Goal: Transaction & Acquisition: Obtain resource

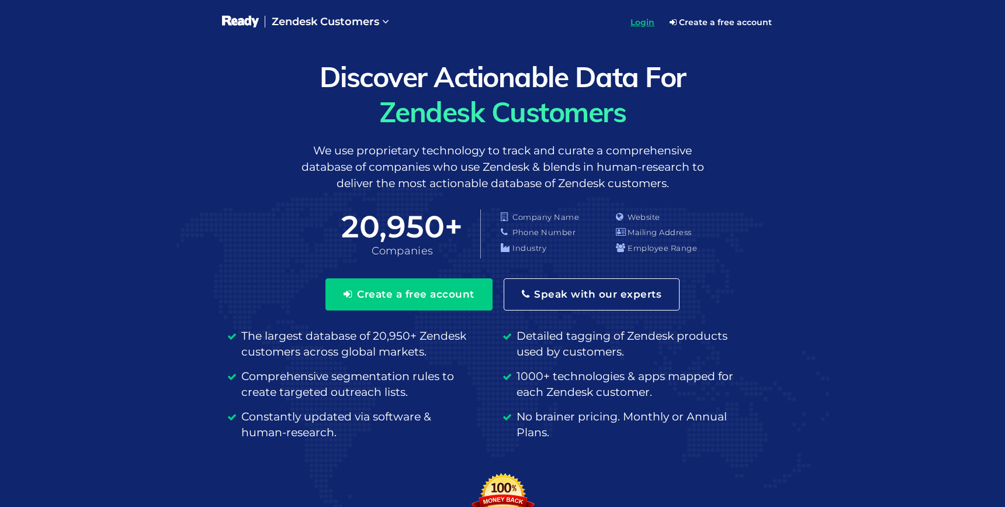
click at [635, 23] on span "Login" at bounding box center [643, 22] width 24 height 11
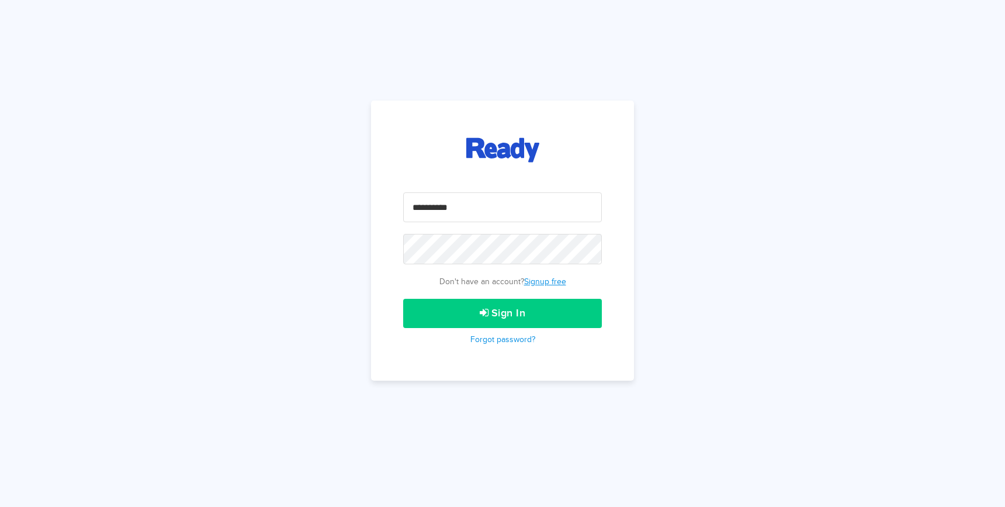
click at [493, 214] on input "email" at bounding box center [502, 207] width 199 height 30
type input "**********"
click at [403, 299] on button "Sign In" at bounding box center [502, 313] width 199 height 29
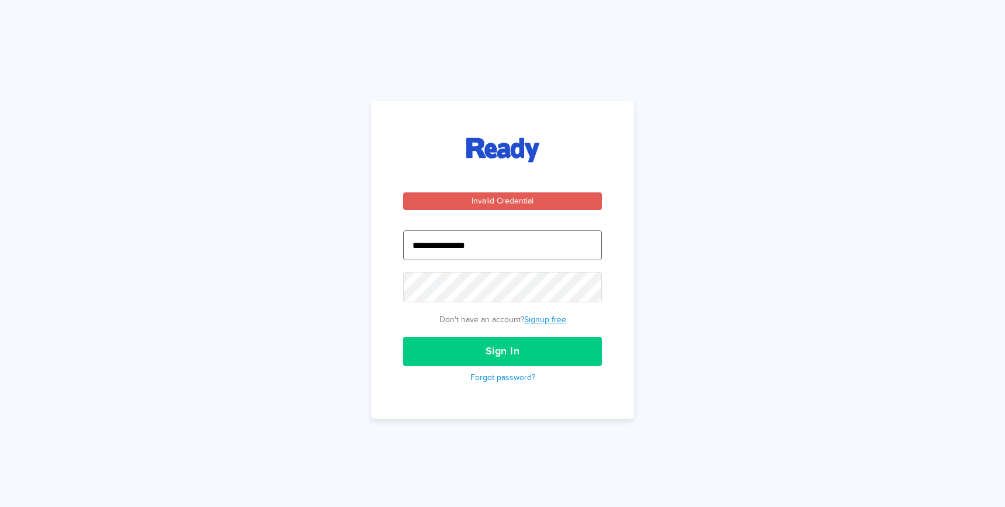
click at [502, 241] on input "**********" at bounding box center [502, 245] width 199 height 30
click at [523, 216] on form "**********" at bounding box center [502, 287] width 199 height 191
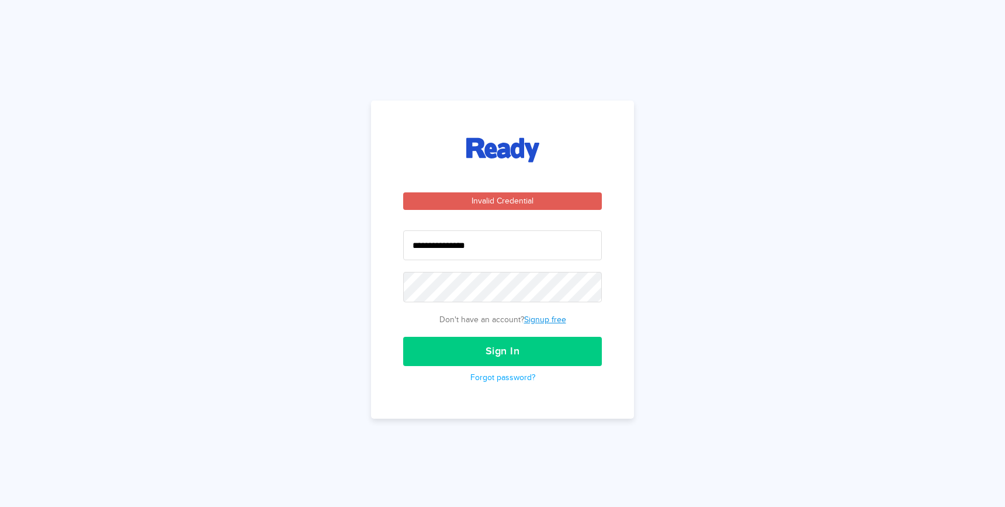
click at [512, 378] on link "Forgot password?" at bounding box center [503, 377] width 65 height 9
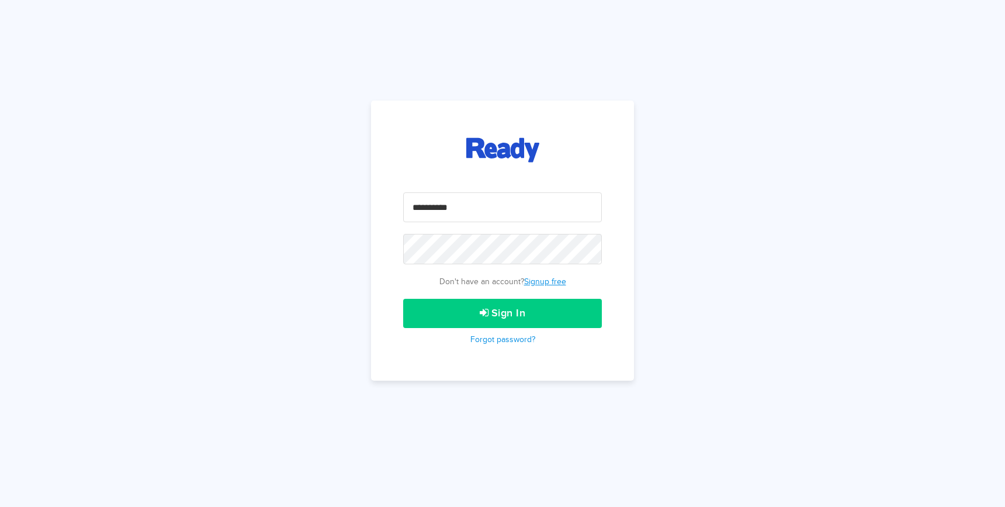
click at [450, 207] on input "email" at bounding box center [502, 207] width 199 height 30
type input "**********"
click at [451, 315] on button "Sign In" at bounding box center [502, 313] width 199 height 29
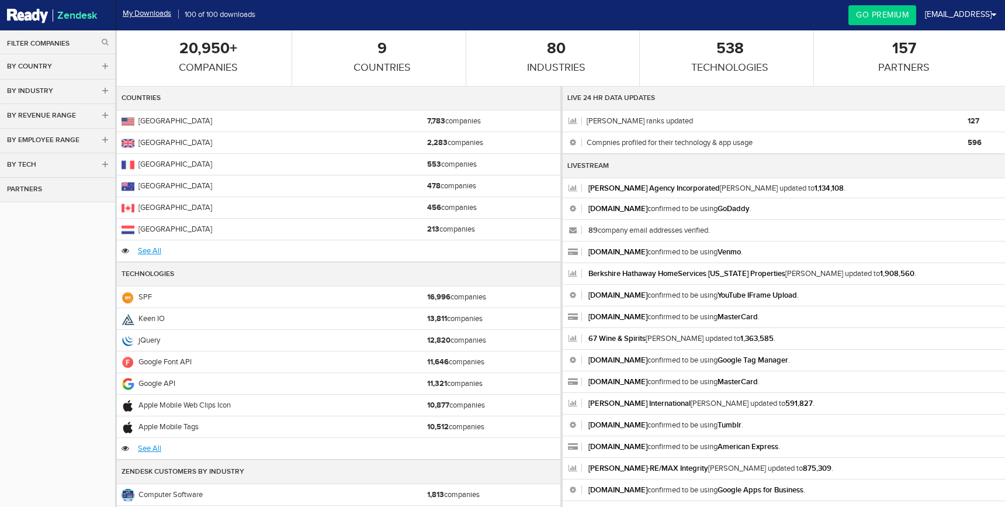
click at [149, 13] on link "My Downloads" at bounding box center [147, 13] width 49 height 11
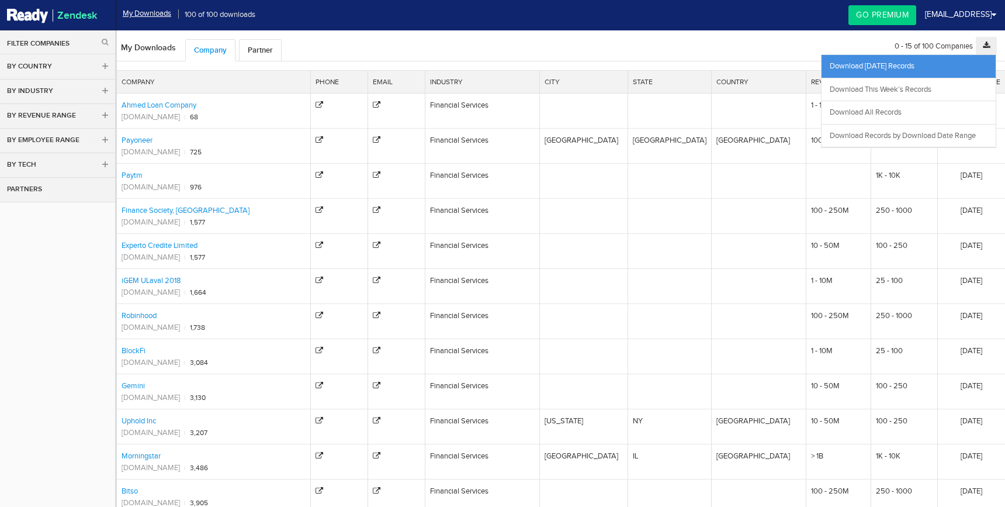
click at [977, 64] on link "Download [DATE] Records" at bounding box center [909, 66] width 174 height 23
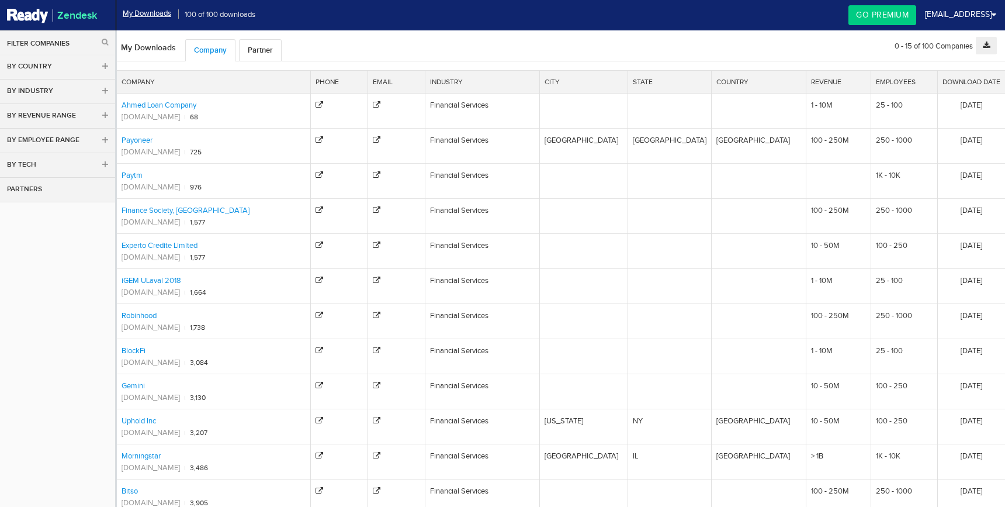
click at [921, 49] on div "0 - 15 of 100 Companies" at bounding box center [934, 41] width 84 height 22
click at [141, 48] on span "My Downloads" at bounding box center [148, 48] width 55 height 10
click at [258, 47] on link "Partner" at bounding box center [260, 50] width 43 height 22
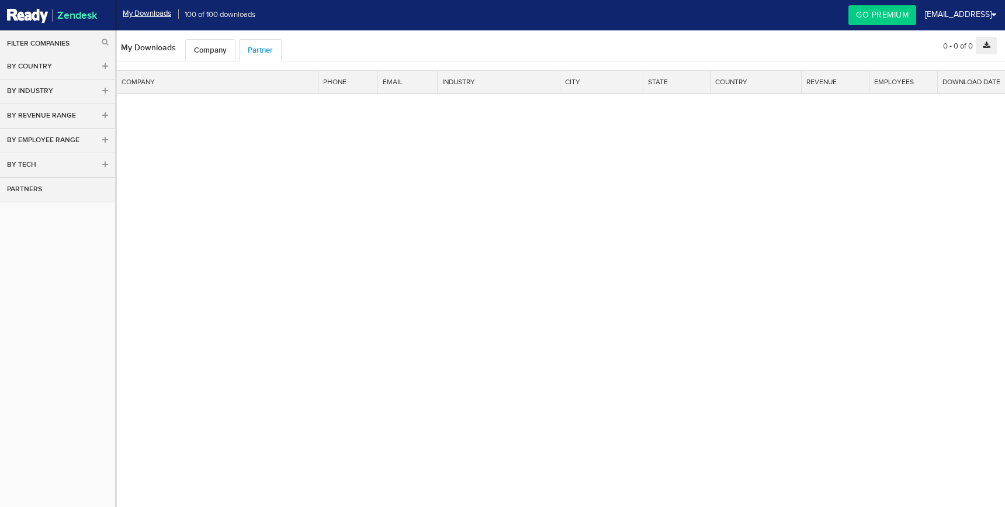
click at [212, 51] on link "Company" at bounding box center [210, 50] width 50 height 22
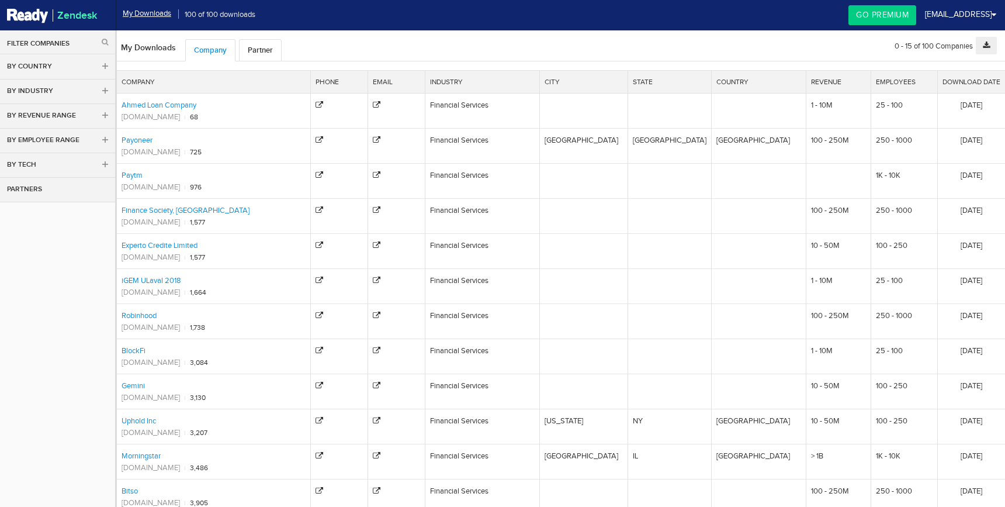
click at [85, 63] on link "By Country" at bounding box center [57, 67] width 115 height 25
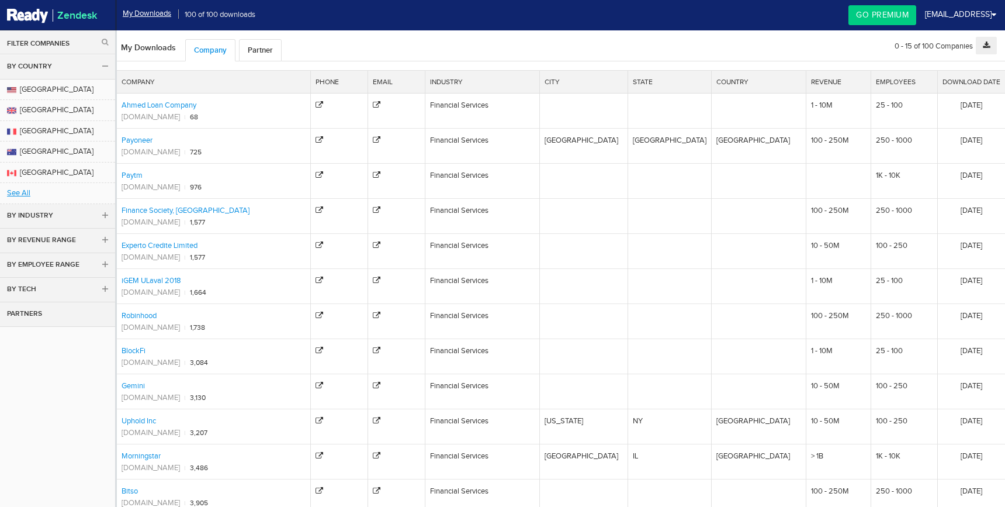
click at [72, 43] on link "Filter Companies" at bounding box center [57, 44] width 101 height 10
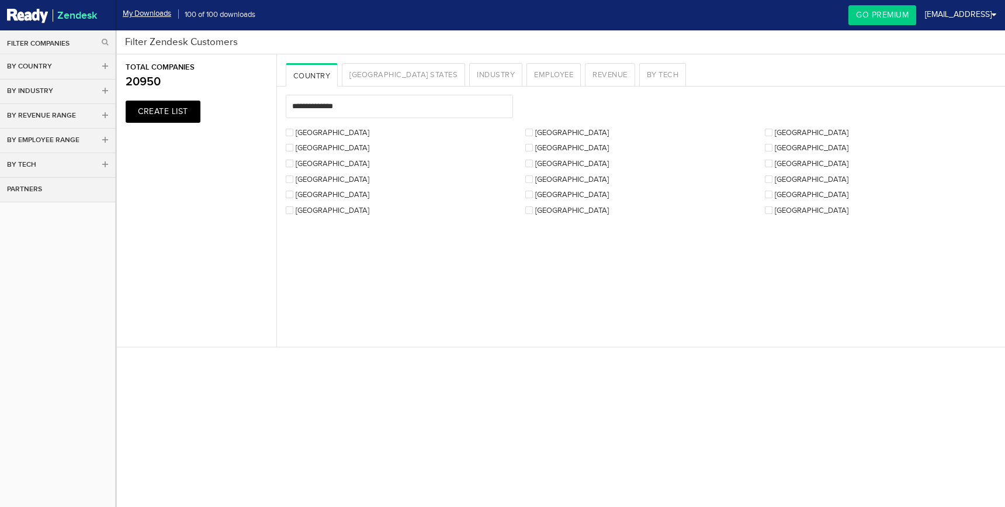
click at [293, 131] on label "[GEOGRAPHIC_DATA]" at bounding box center [328, 133] width 84 height 8
click at [469, 73] on link "Industry" at bounding box center [495, 74] width 53 height 23
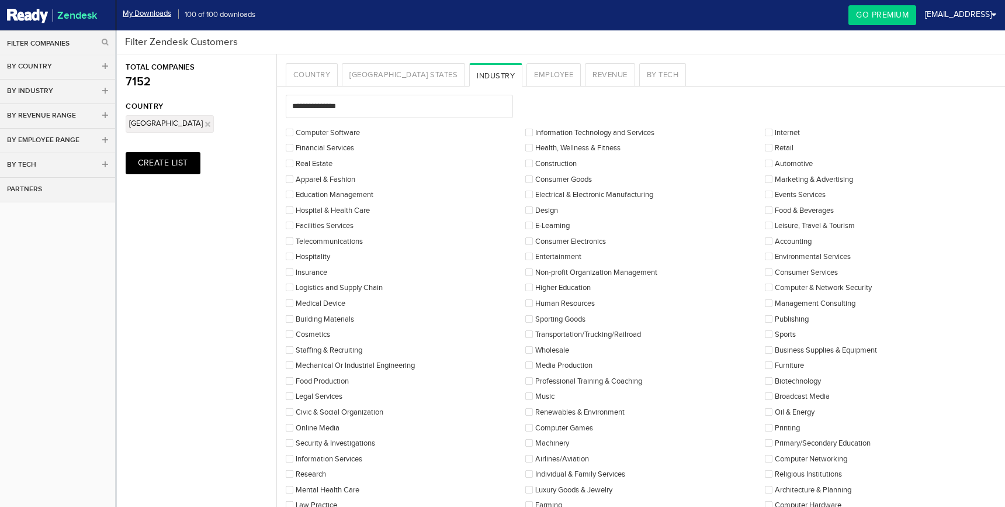
click at [294, 147] on label "Financial Services" at bounding box center [320, 148] width 68 height 8
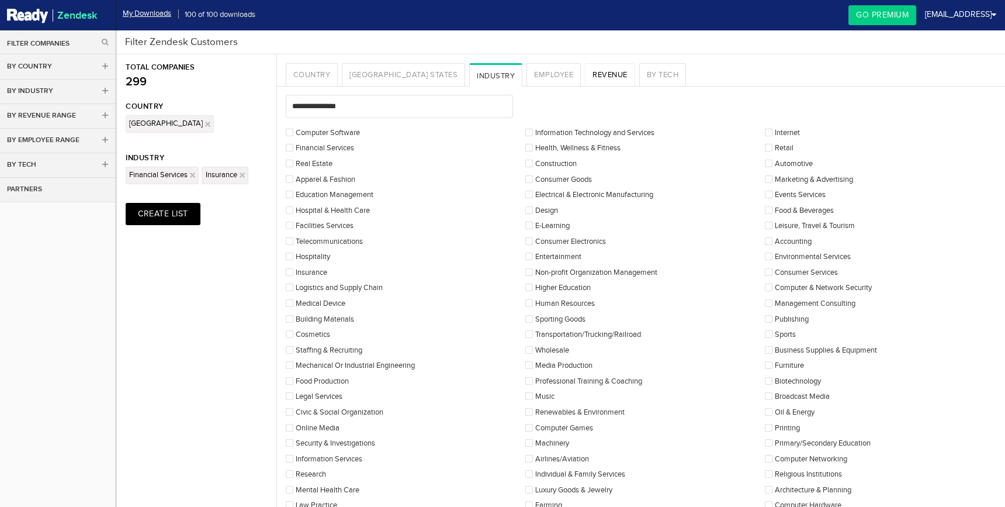
click at [585, 72] on link "Revenue" at bounding box center [610, 74] width 50 height 23
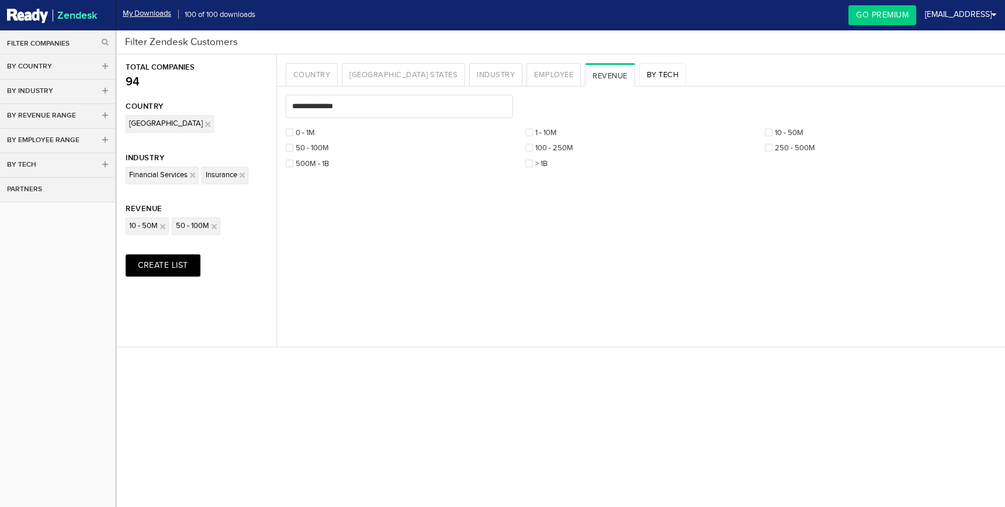
click at [640, 71] on link "By Tech" at bounding box center [663, 74] width 47 height 23
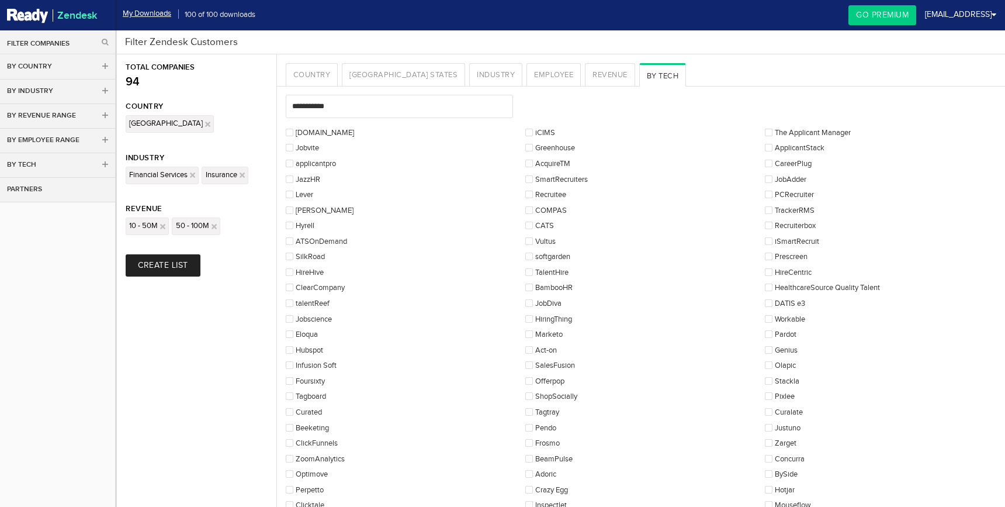
click at [161, 265] on button "Create List" at bounding box center [163, 265] width 75 height 22
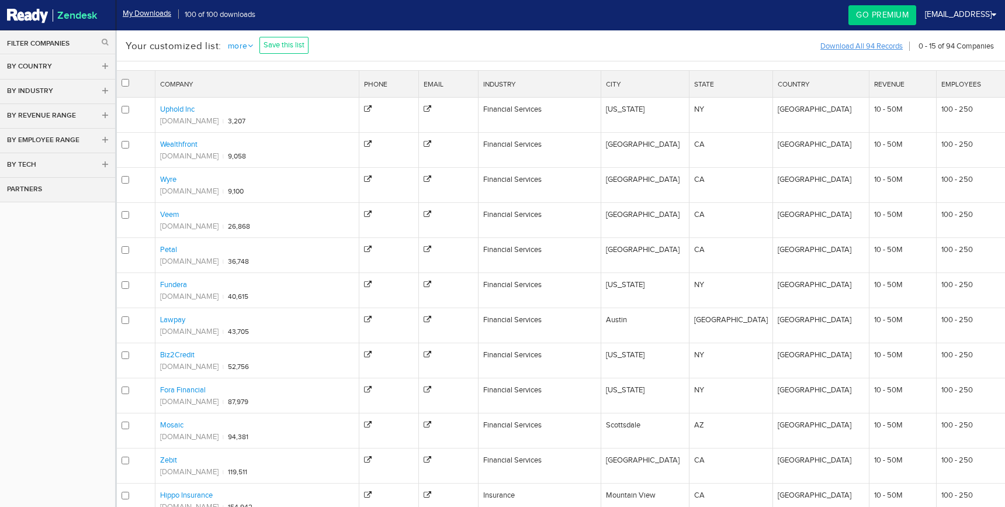
click at [863, 44] on link "Download All 94 Records" at bounding box center [862, 46] width 84 height 15
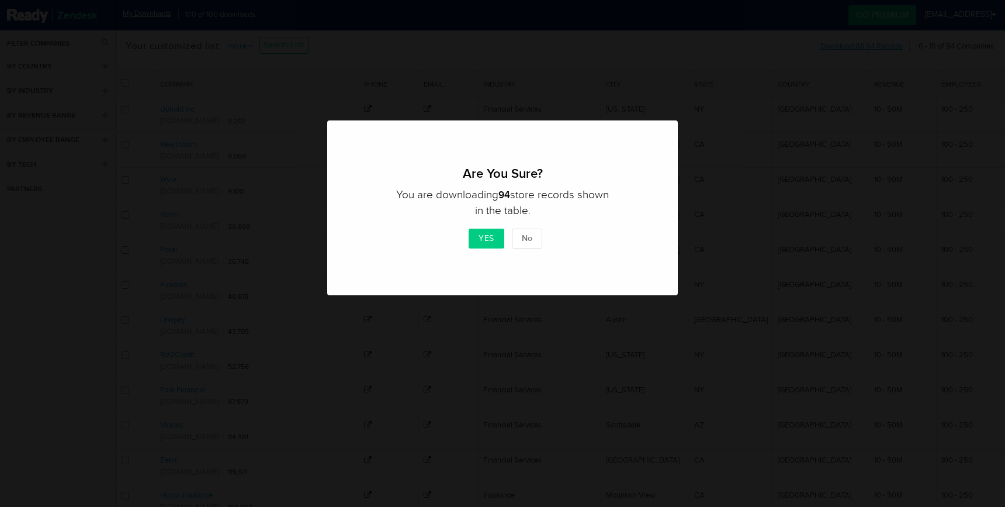
click at [482, 240] on button "Yes" at bounding box center [487, 239] width 36 height 20
click at [530, 242] on button "No" at bounding box center [527, 239] width 30 height 20
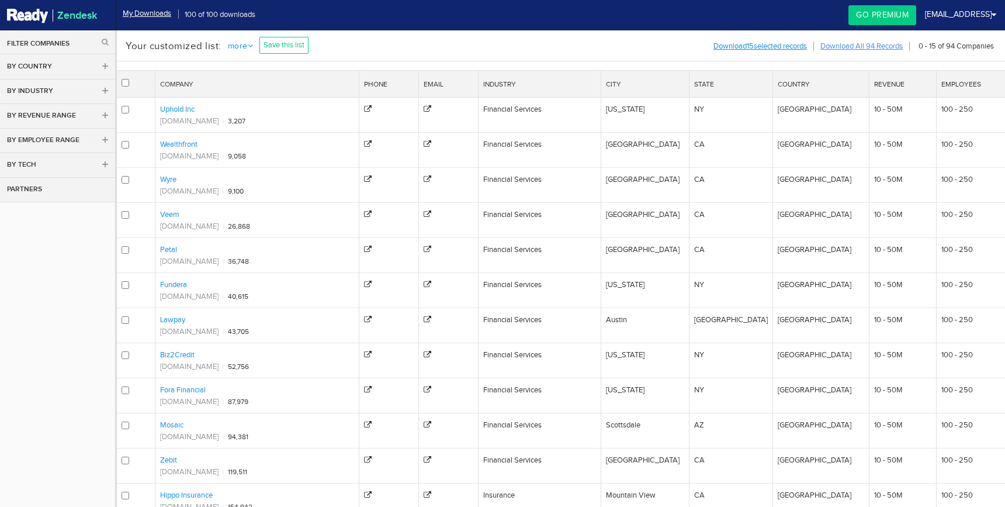
click at [864, 50] on link "Download All 94 Records" at bounding box center [862, 46] width 84 height 15
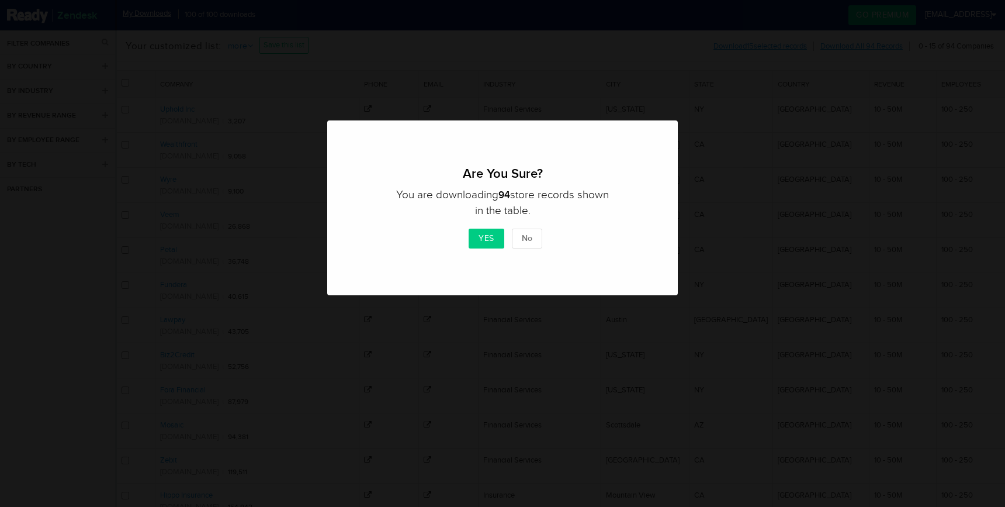
click at [489, 242] on button "Yes" at bounding box center [487, 239] width 36 height 20
click at [604, 103] on div "Are You Sure? You are downloading 94 store records shown in the table. Yes No" at bounding box center [502, 253] width 1005 height 507
click at [533, 241] on button "No" at bounding box center [527, 239] width 30 height 20
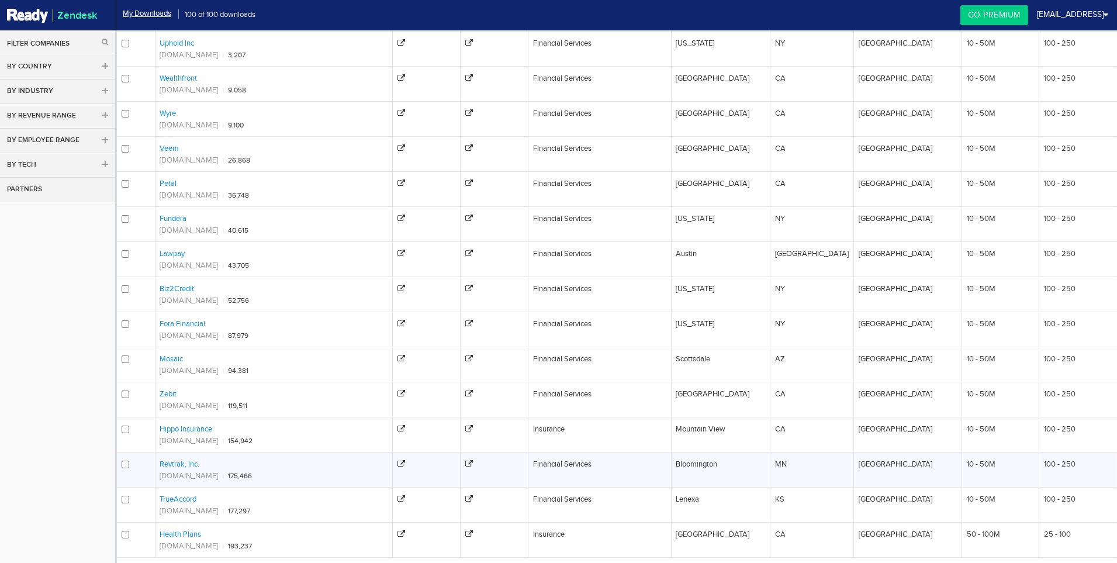
scroll to position [114, 0]
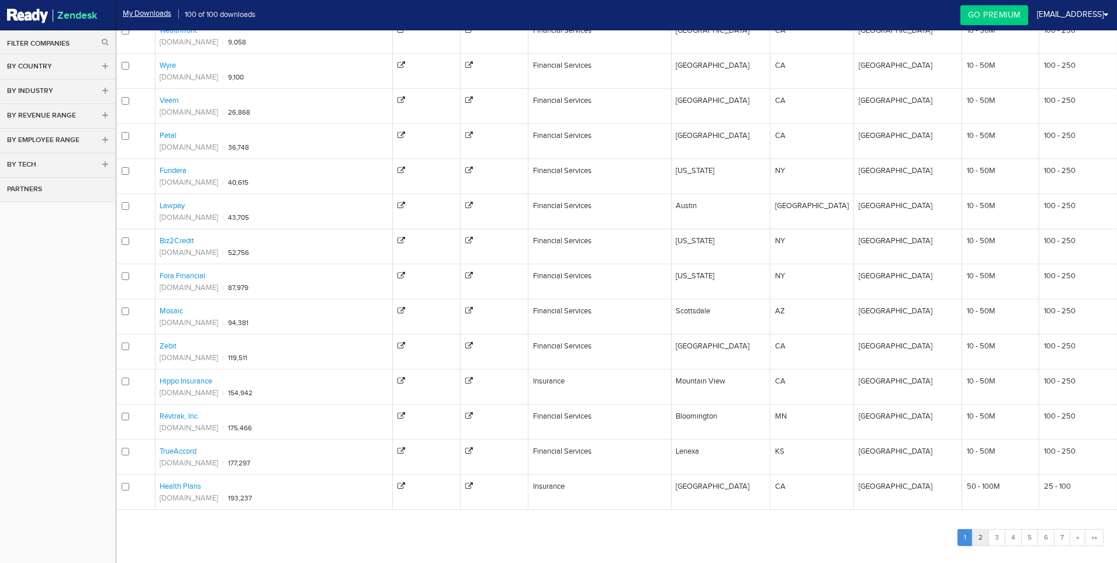
click at [983, 506] on link "2" at bounding box center [980, 537] width 17 height 17
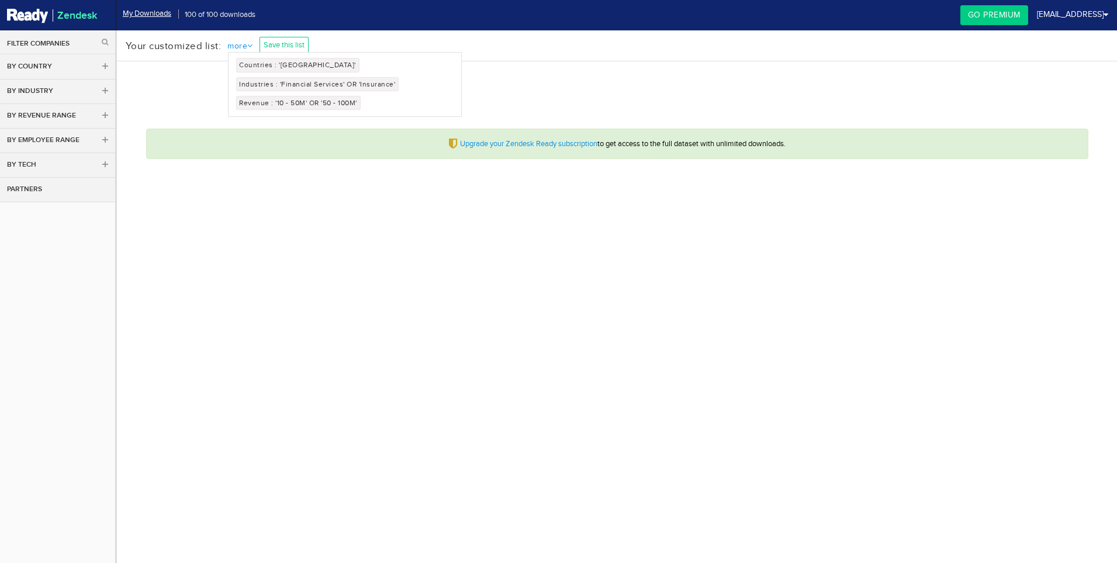
click at [243, 52] on ul "Countries : '[GEOGRAPHIC_DATA]' Industries : 'Financial Services' OR 'Insurance…" at bounding box center [345, 84] width 234 height 65
click at [229, 47] on li "more Countries : '[GEOGRAPHIC_DATA]' Industries : 'Financial Services' OR 'Insu…" at bounding box center [243, 45] width 30 height 13
click at [215, 273] on div "Your customized list: more Countries : '[GEOGRAPHIC_DATA]' Save this list" at bounding box center [616, 246] width 1001 height 433
